Goal: Share content: Share content

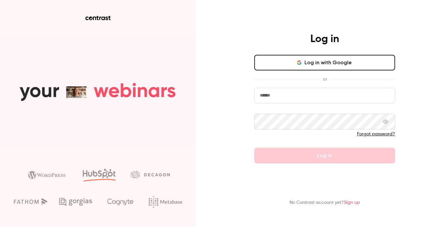
click at [345, 67] on button "Log in with Google" at bounding box center [325, 63] width 141 height 16
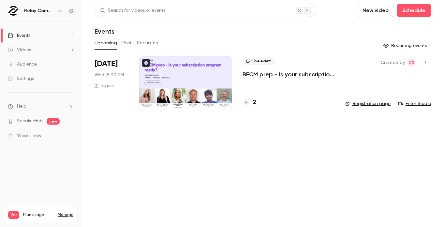
click at [125, 43] on button "Past" at bounding box center [126, 43] width 9 height 10
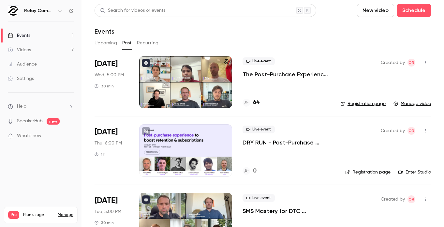
click at [417, 105] on link "Manage video" at bounding box center [413, 103] width 38 height 7
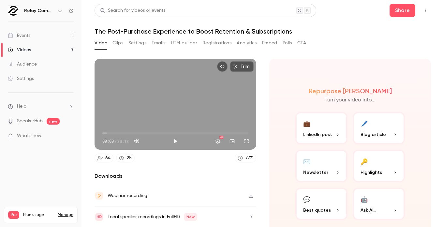
scroll to position [22, 0]
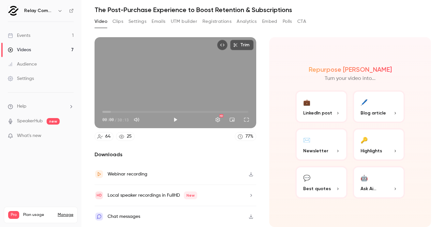
click at [348, 158] on div "💼 LinkedIn post 🖊️ Blog article ✉️ Newsletter 🔑 Highlights 💬 Best quotes 🤖 Ask …" at bounding box center [351, 144] width 110 height 108
click at [343, 157] on button "✉️ Newsletter" at bounding box center [322, 144] width 52 height 33
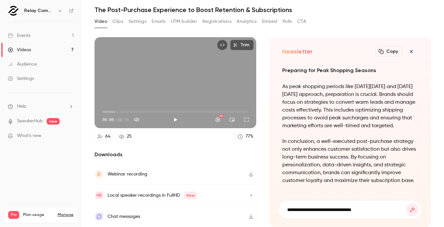
type input "**********"
click at [406, 203] on button "submit" at bounding box center [412, 209] width 13 height 13
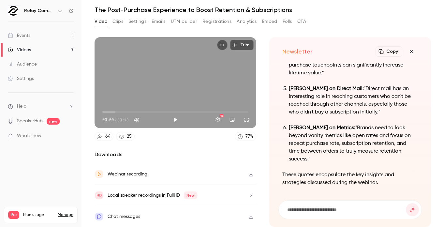
scroll to position [0, 0]
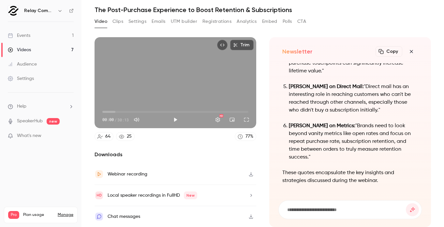
click at [116, 23] on button "Clips" at bounding box center [118, 21] width 11 height 10
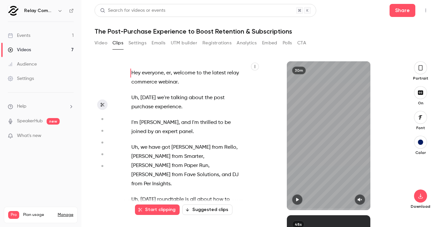
click at [255, 65] on icon "button" at bounding box center [255, 67] width 4 height 4
click at [236, 80] on div "Copy transcript" at bounding box center [229, 82] width 50 height 7
